Goal: Register for event/course

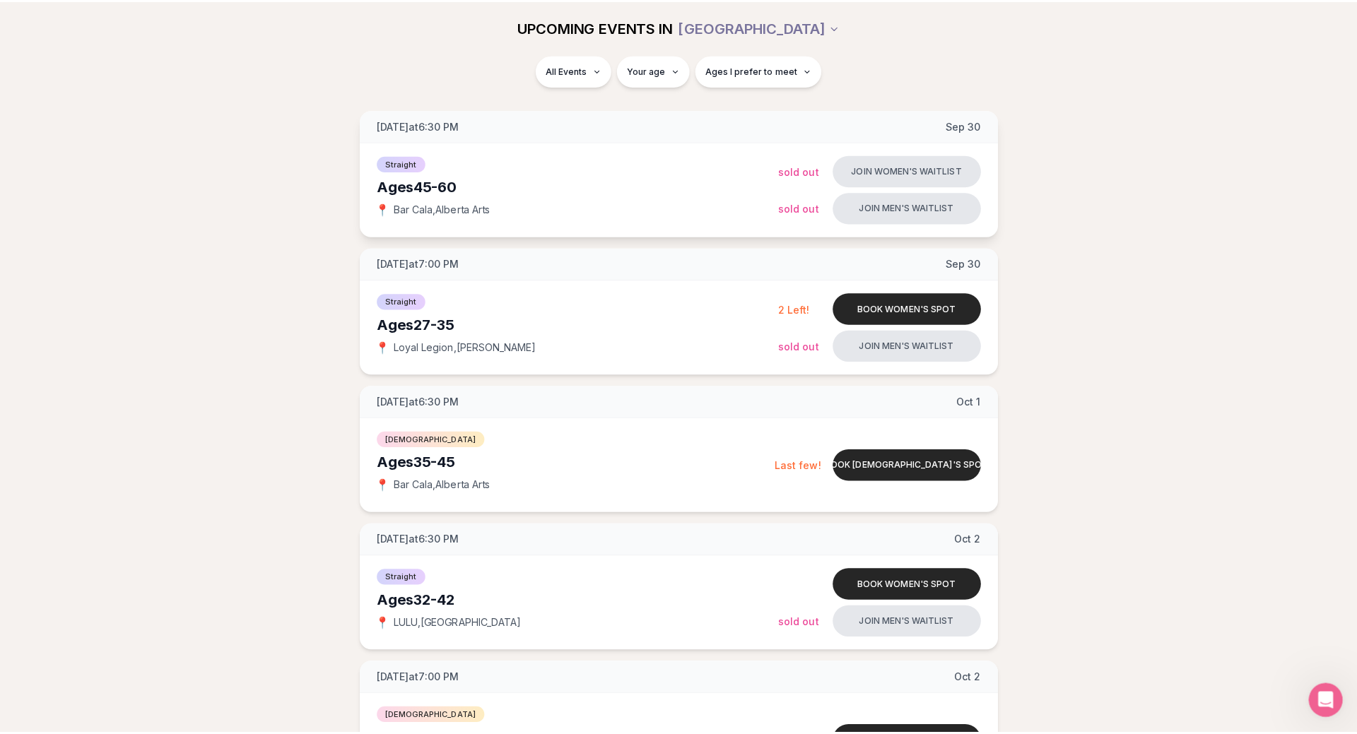
scroll to position [189, 0]
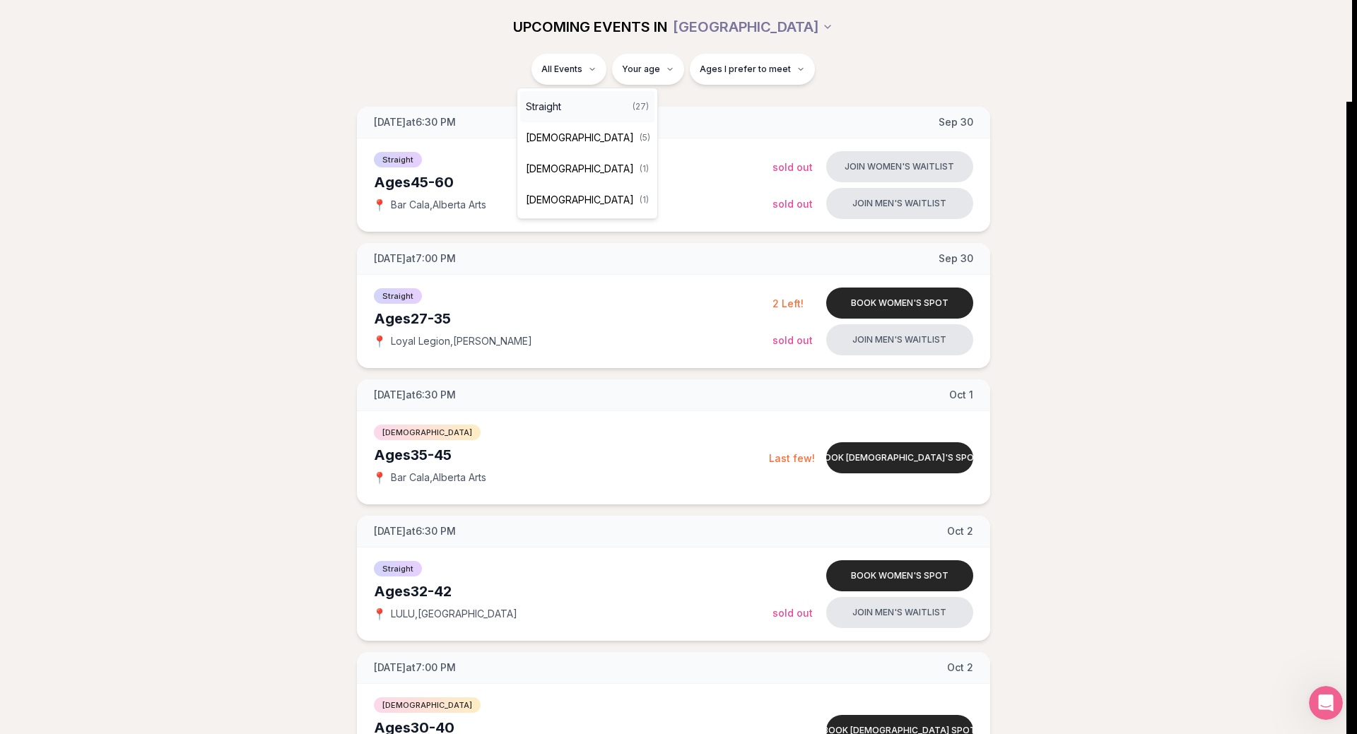
click at [561, 106] on span "Straight" at bounding box center [543, 107] width 35 height 14
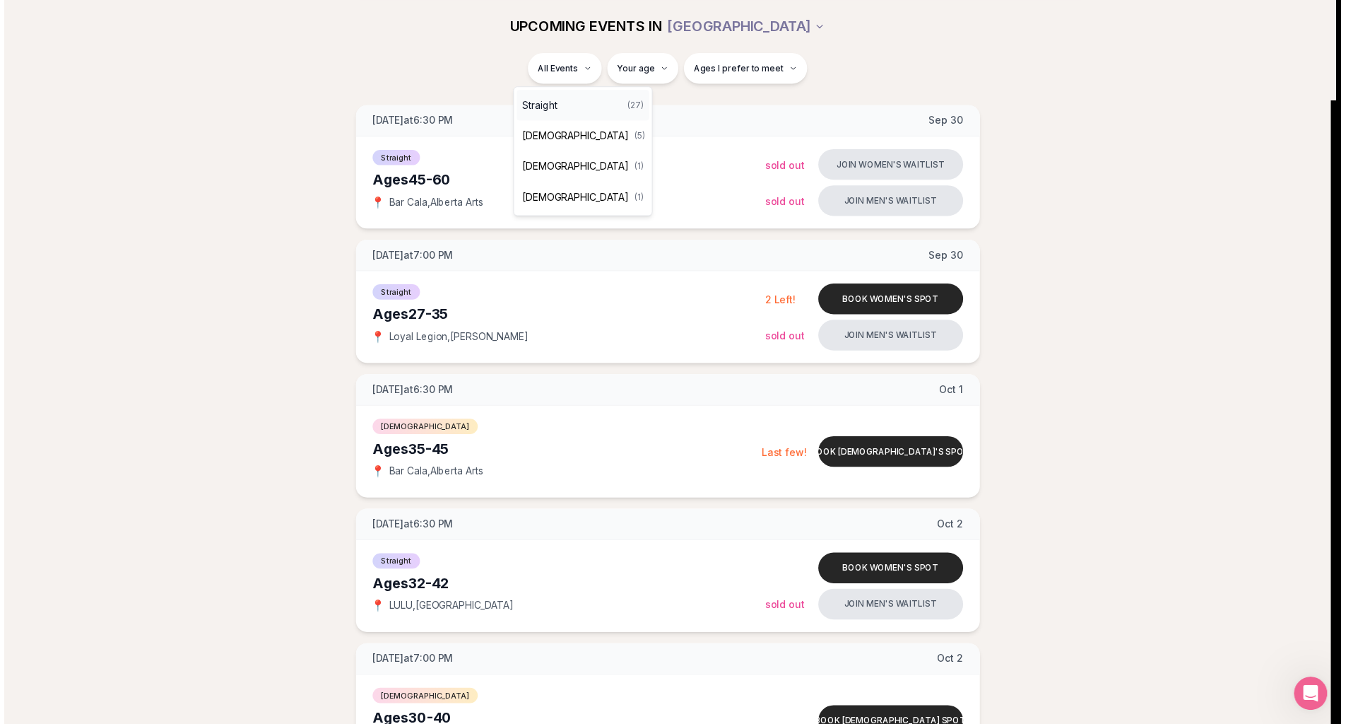
scroll to position [0, 0]
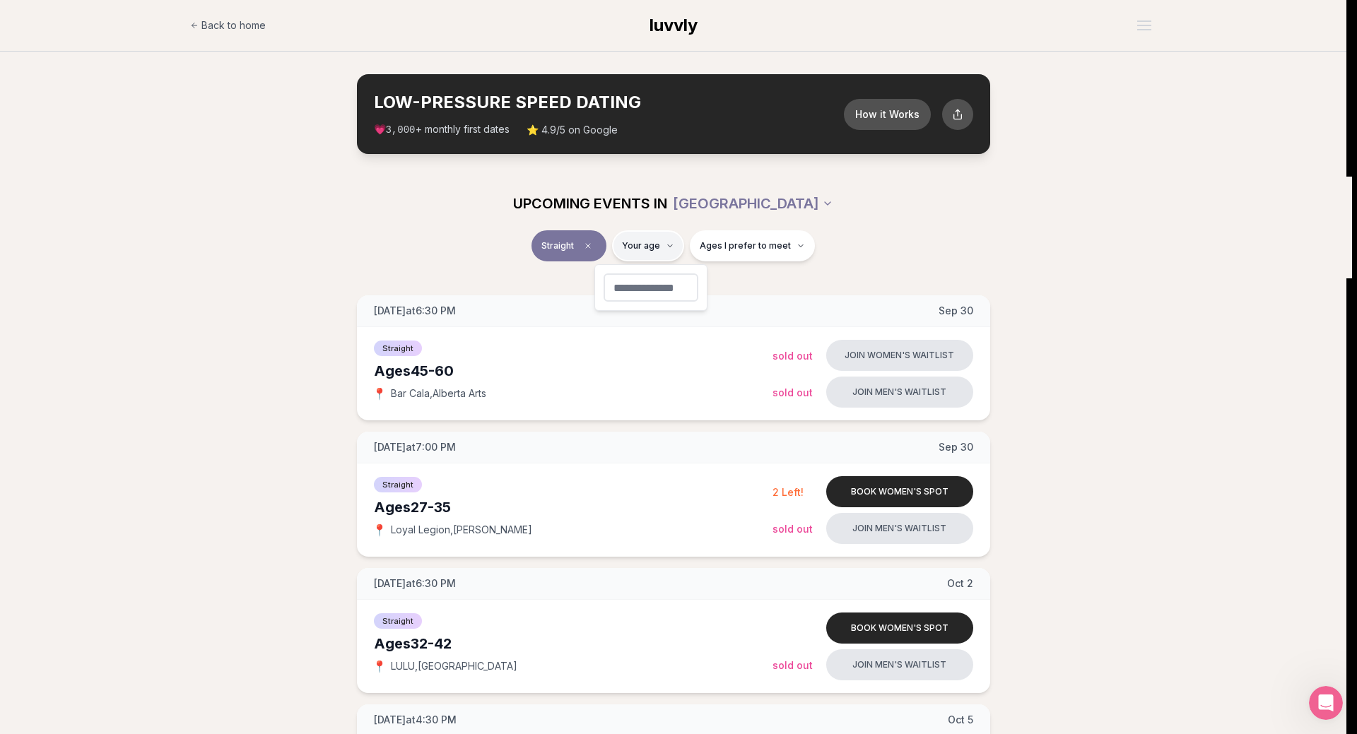
type input "**"
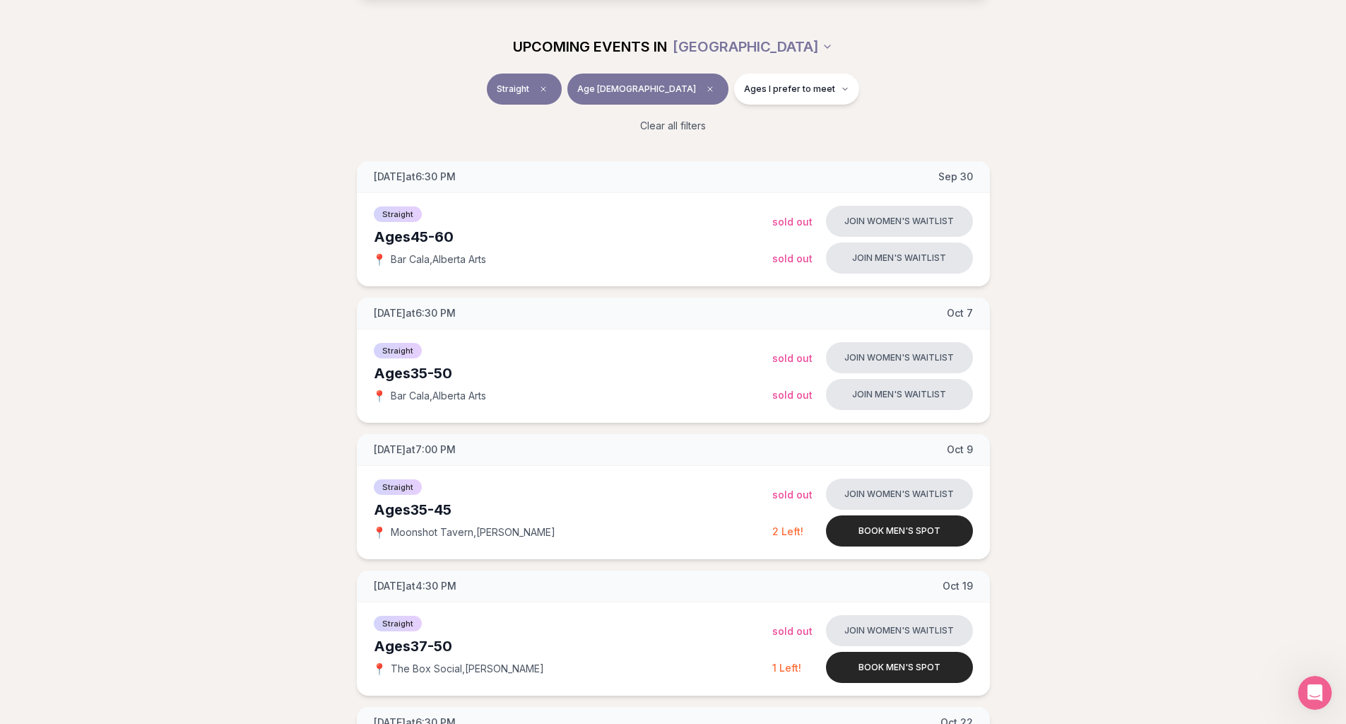
scroll to position [189, 0]
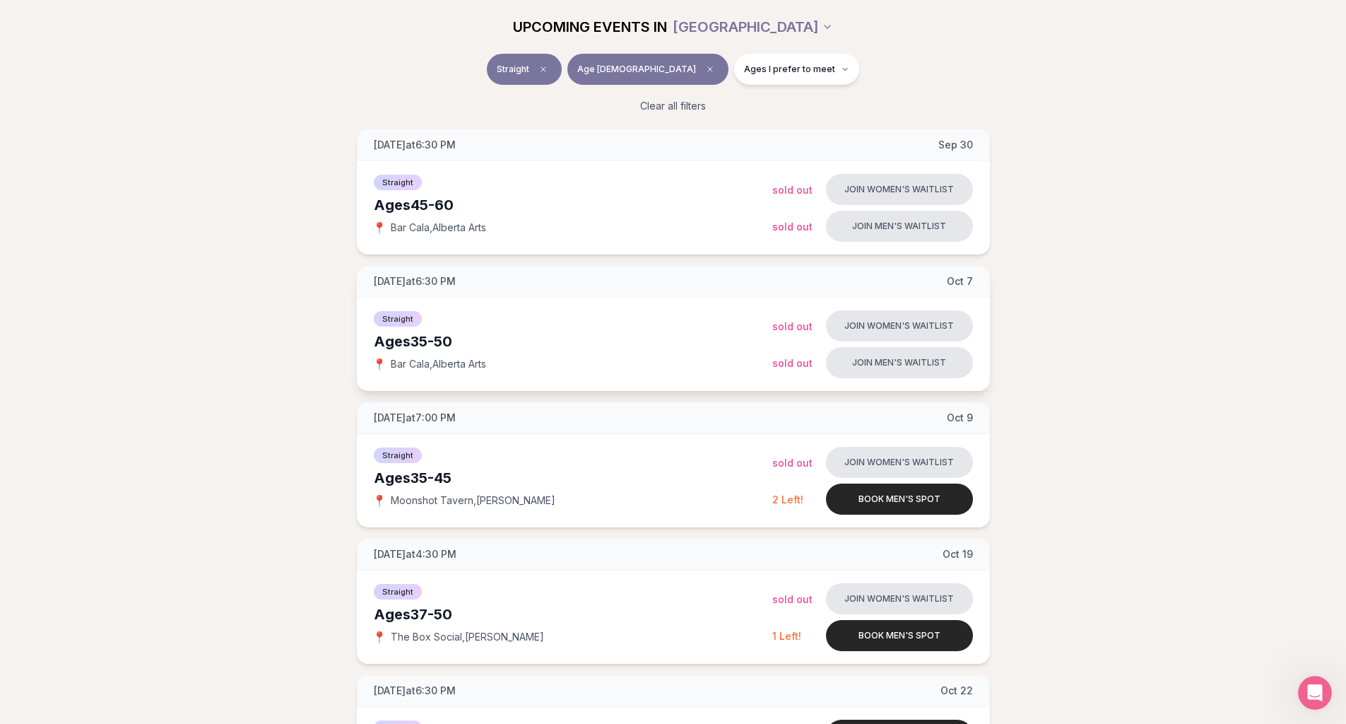
click at [401, 317] on span "Straight" at bounding box center [398, 319] width 48 height 16
click at [795, 338] on div "Join women's waitlist Sold Out" at bounding box center [872, 325] width 201 height 31
click at [898, 358] on button "Join men's waitlist" at bounding box center [899, 362] width 147 height 31
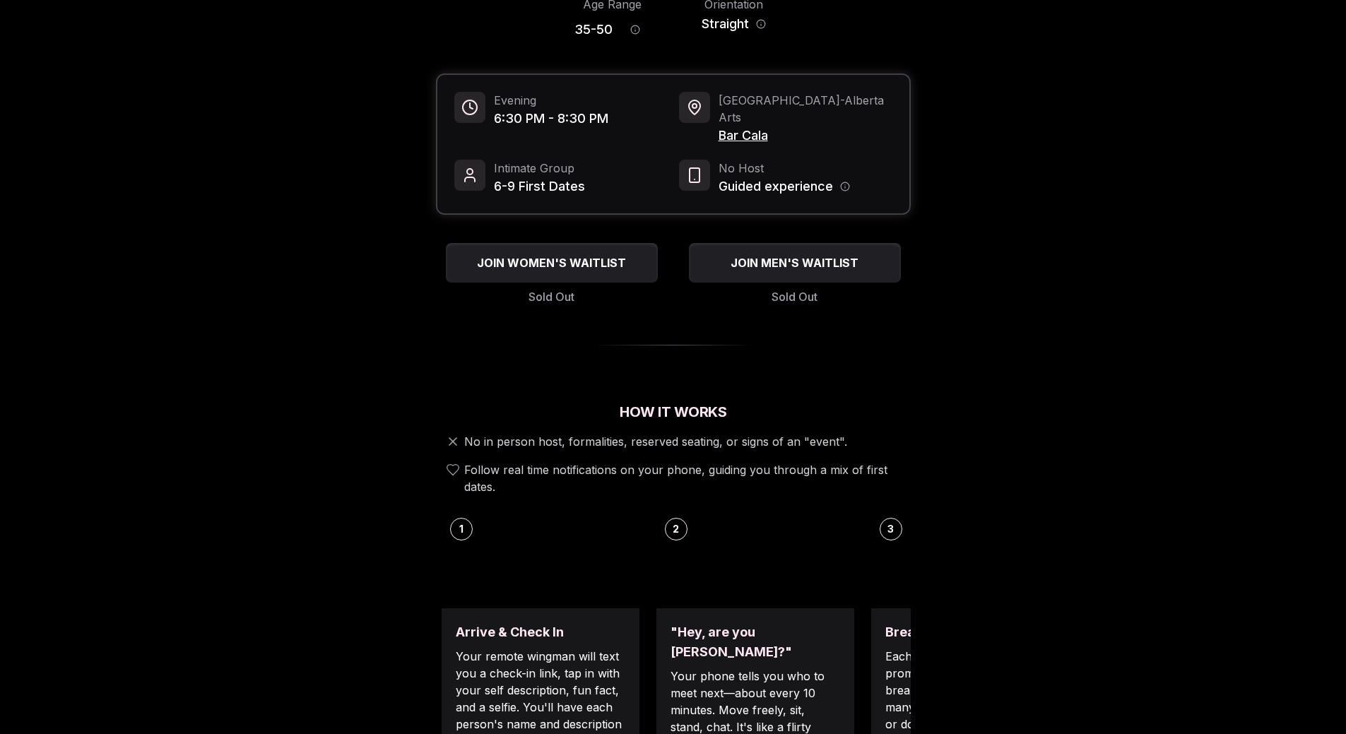
scroll to position [283, 0]
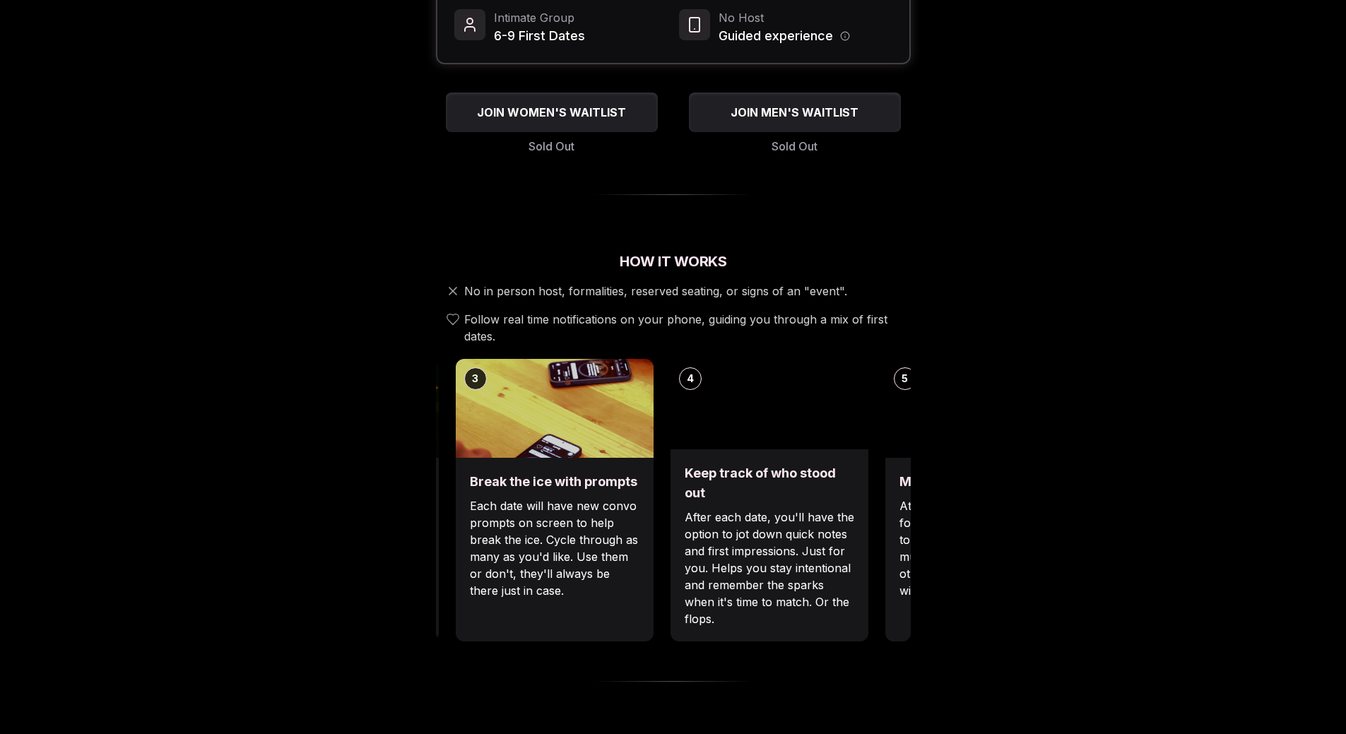
click at [374, 529] on div "Luvvly Speed Dating [DATE] Age Range 35 - 50 Orientation Straight Evening 6:30 …" at bounding box center [673, 670] width 967 height 1756
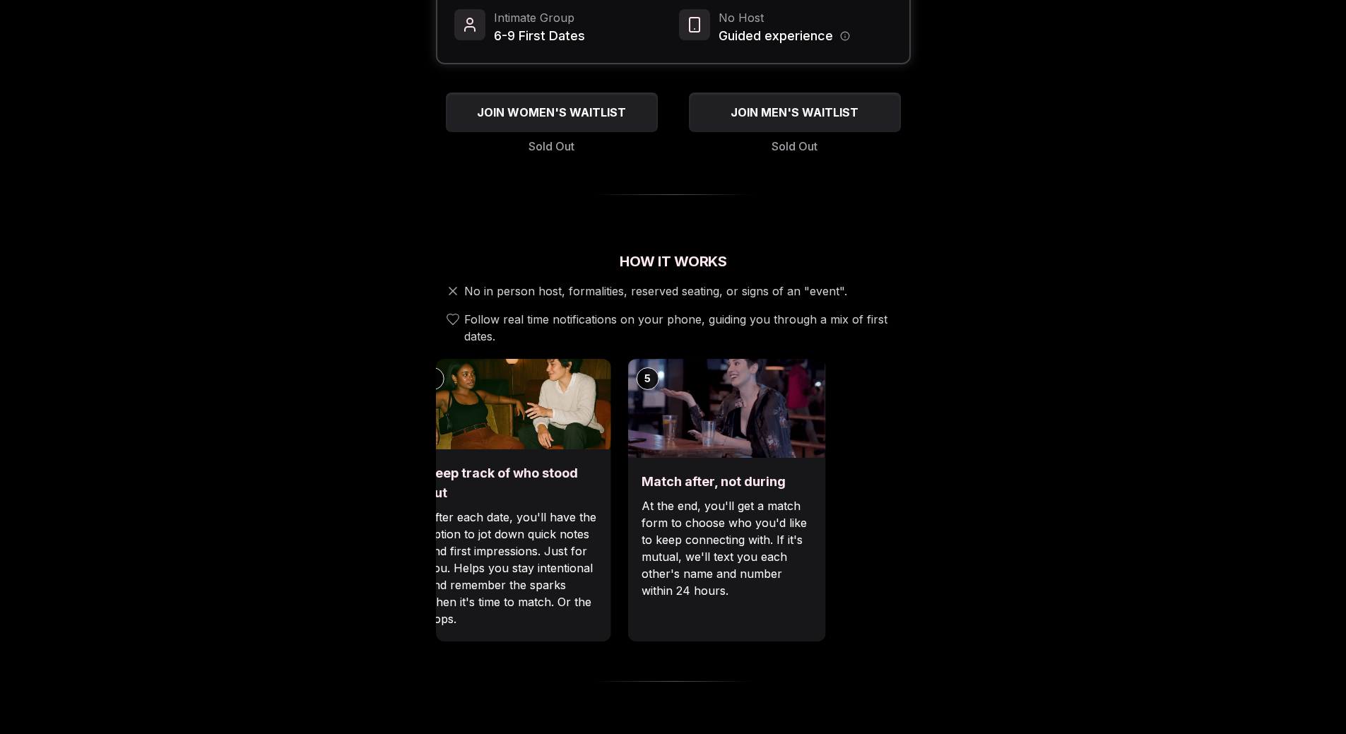
click at [459, 526] on p "After each date, you'll have the option to jot down quick notes and first impre…" at bounding box center [512, 568] width 170 height 119
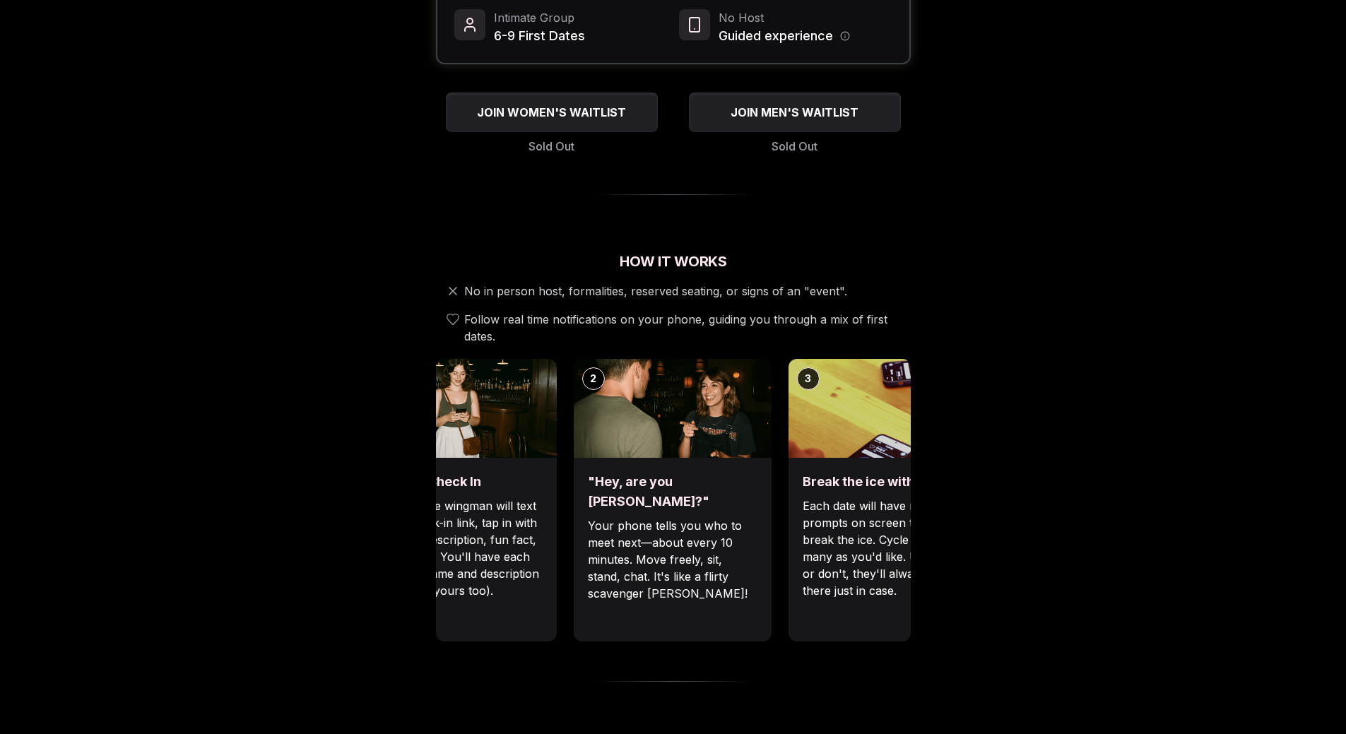
click at [1220, 600] on main "EVENTS LUVVLY Luvvly Speed Dating [DATE] Age Range 35 - 50 Orientation Straight…" at bounding box center [673, 687] width 1346 height 1941
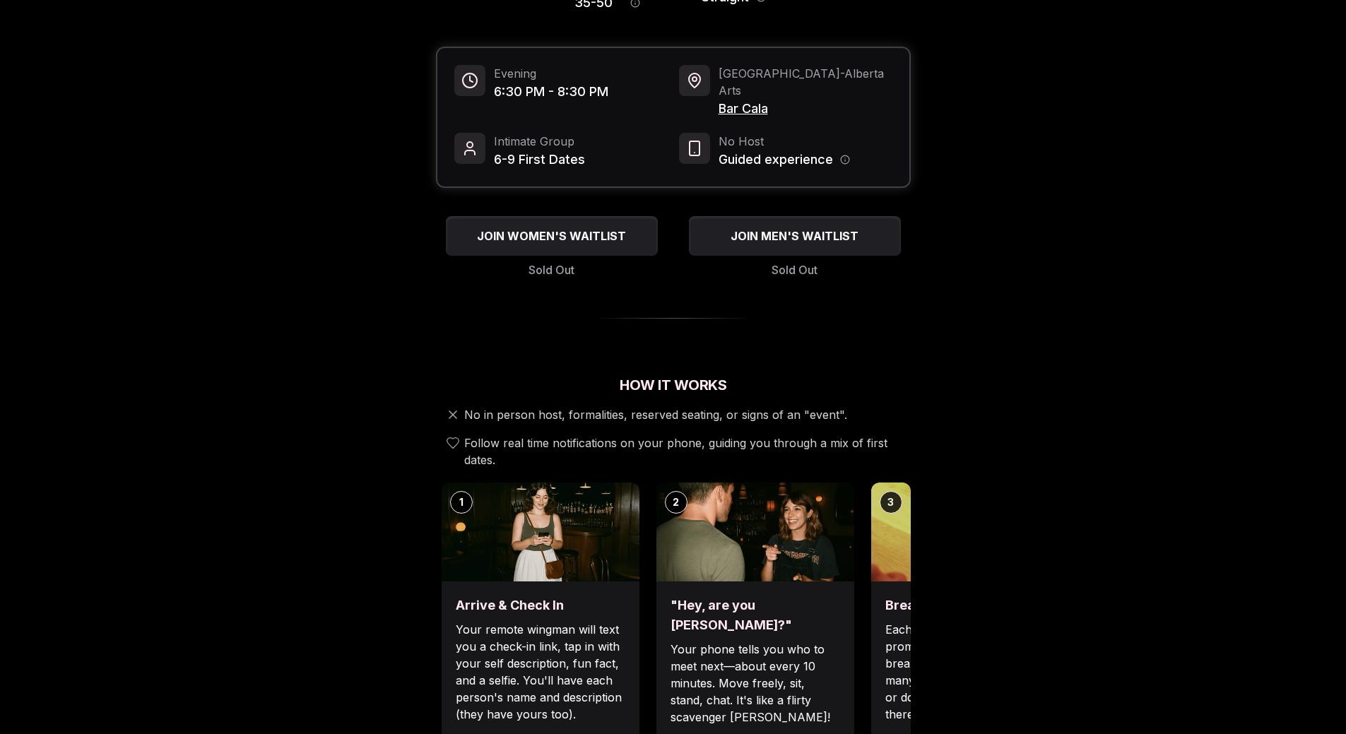
scroll to position [0, 0]
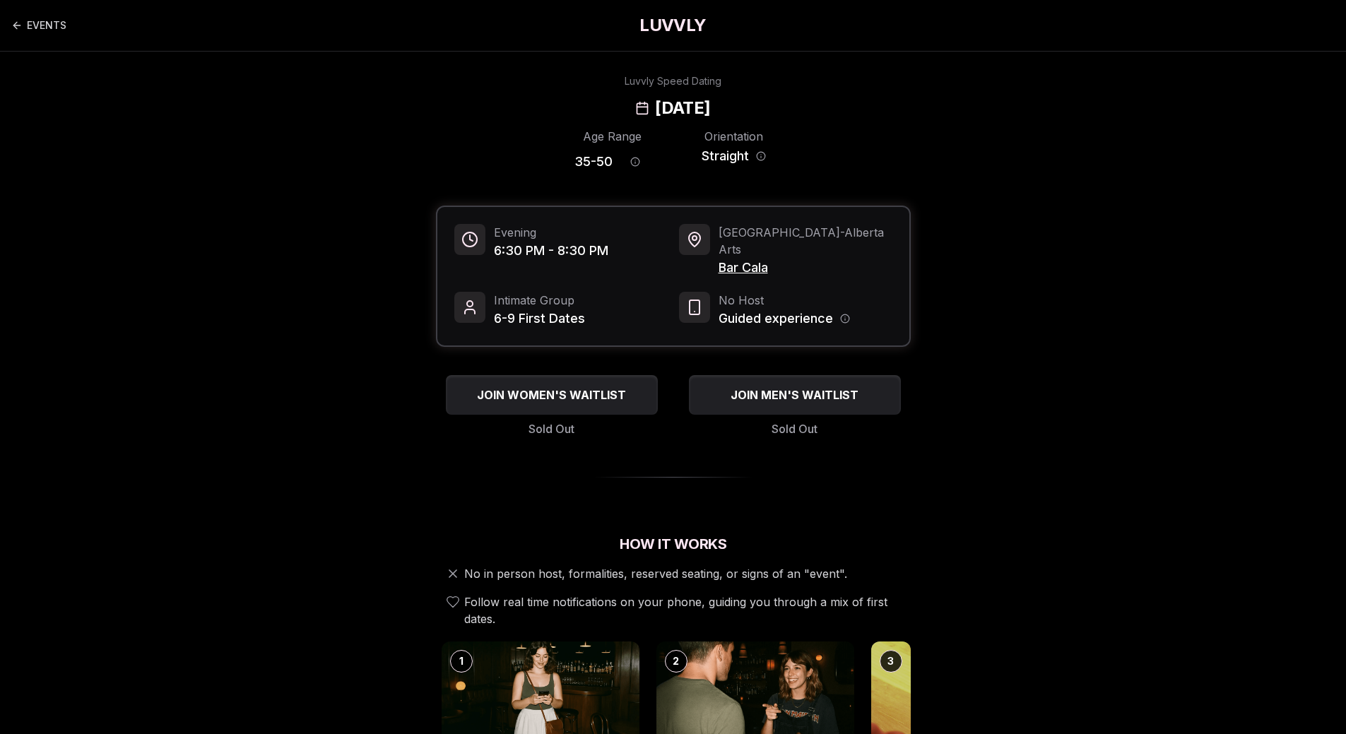
click at [746, 258] on span "Bar Cala" at bounding box center [806, 268] width 174 height 20
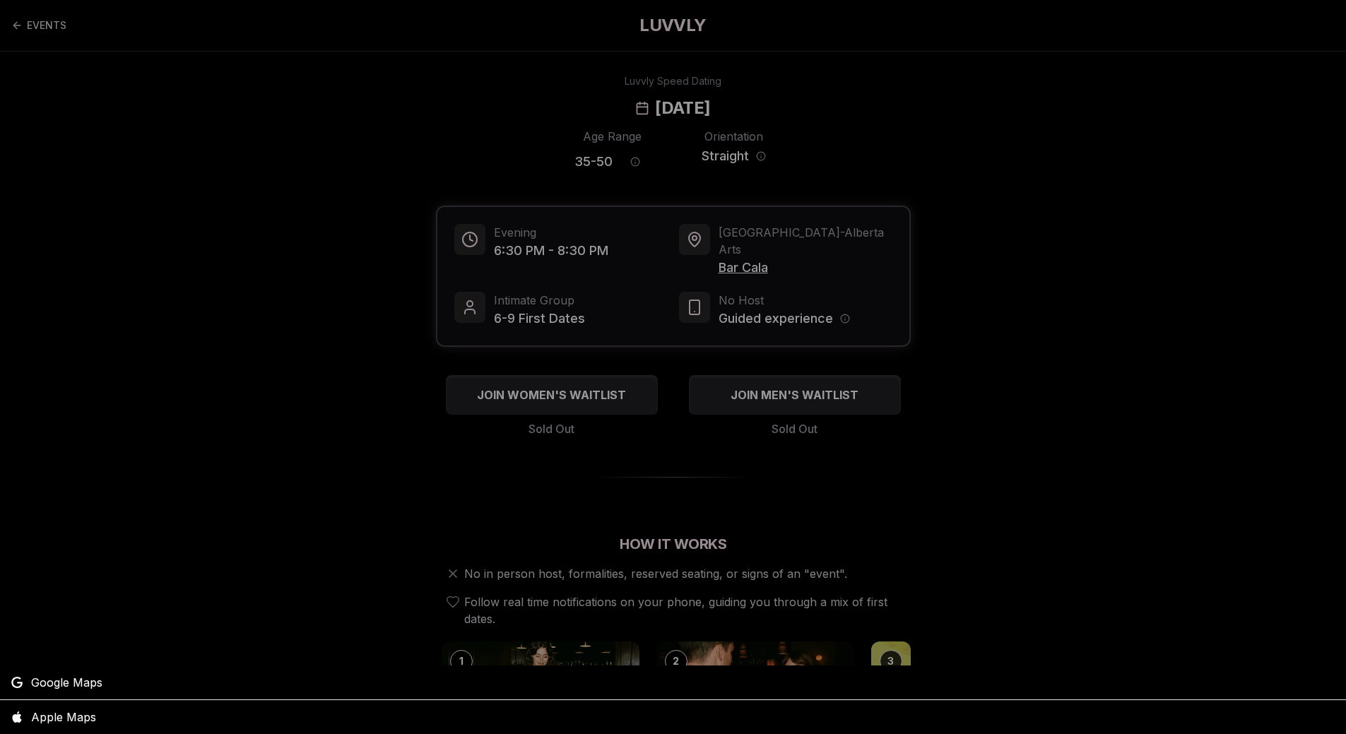
click at [731, 248] on div at bounding box center [673, 367] width 1346 height 734
